Goal: Find specific page/section

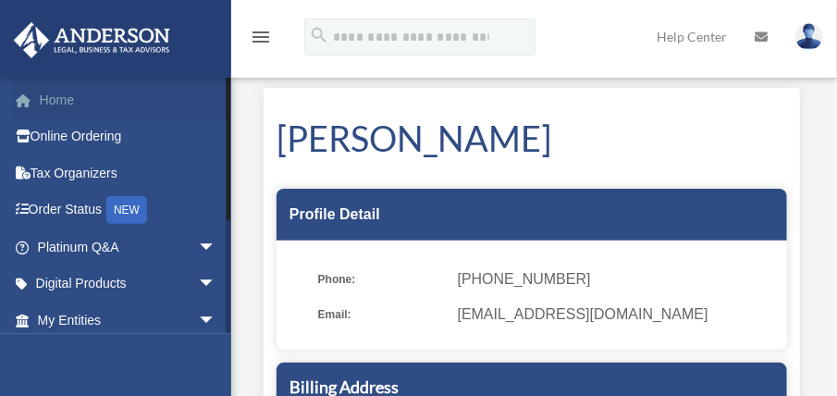
click at [61, 108] on link "Home" at bounding box center [128, 99] width 231 height 37
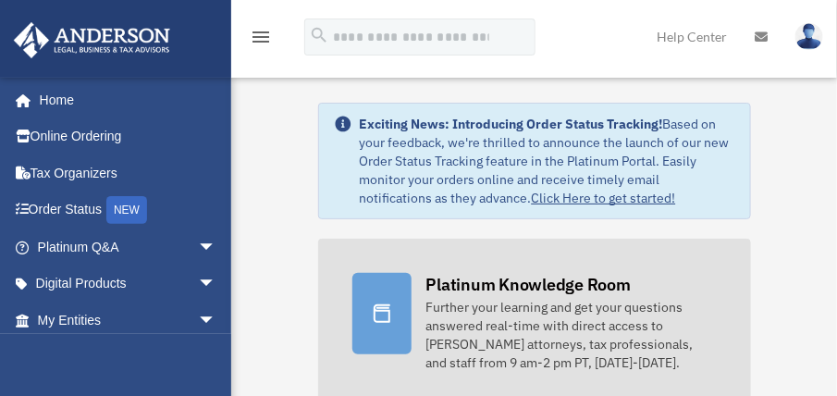
click at [378, 308] on icon at bounding box center [382, 313] width 17 height 18
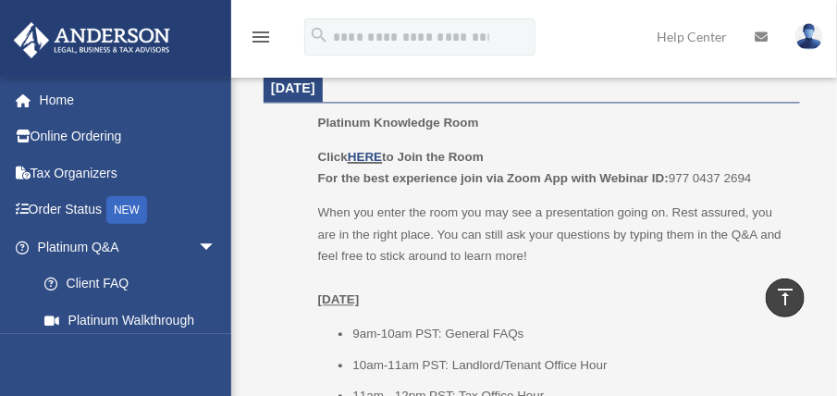
scroll to position [918, 0]
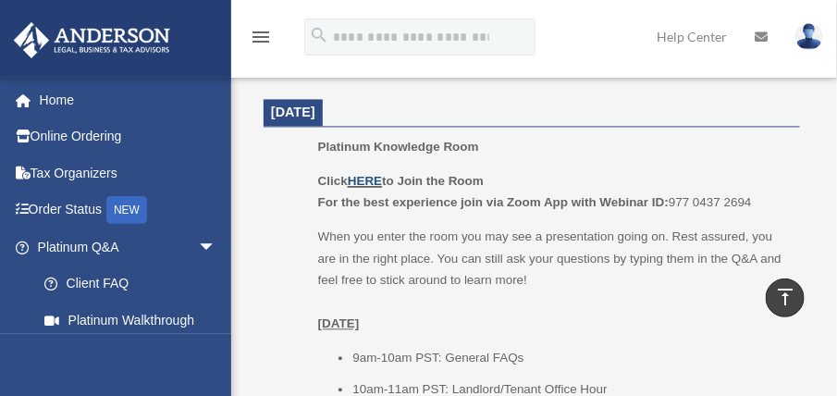
click at [365, 183] on link "HERE" at bounding box center [365, 181] width 34 height 14
